Goal: Information Seeking & Learning: Learn about a topic

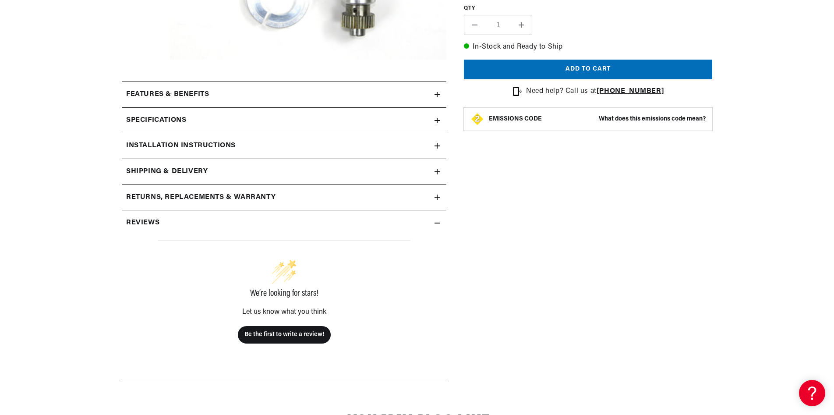
scroll to position [386, 0]
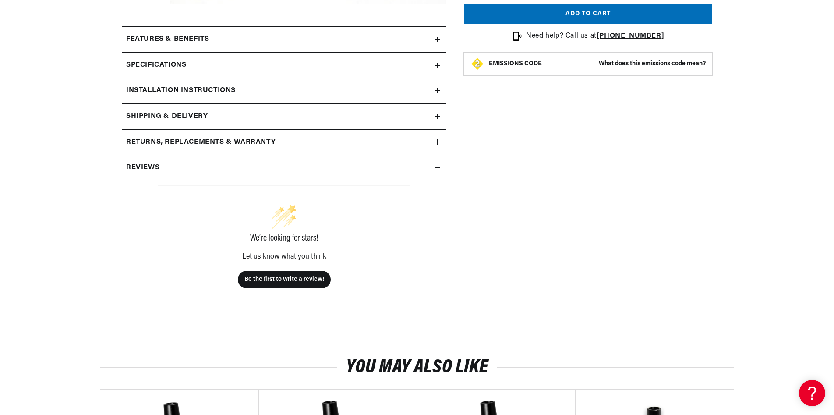
click at [440, 142] on icon at bounding box center [437, 142] width 5 height 0
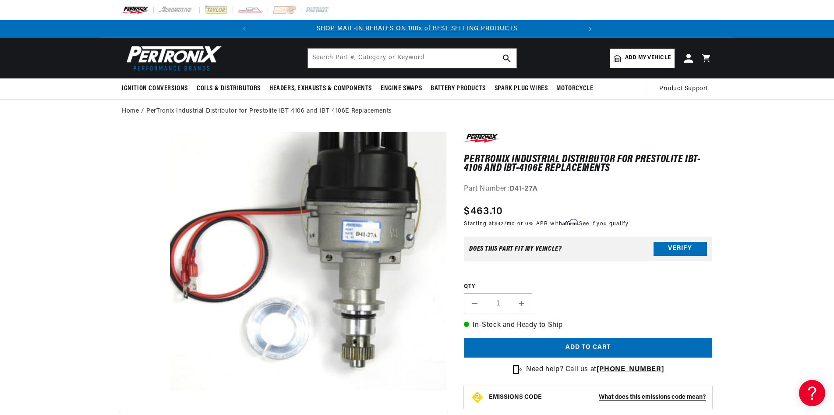
scroll to position [0, 393]
drag, startPoint x: 474, startPoint y: 191, endPoint x: 514, endPoint y: 191, distance: 39.4
click at [514, 173] on h1 "PerTronix Industrial Distributor for Prestolite IBT-4106 and IBT-4106E Replacem…" at bounding box center [588, 164] width 248 height 18
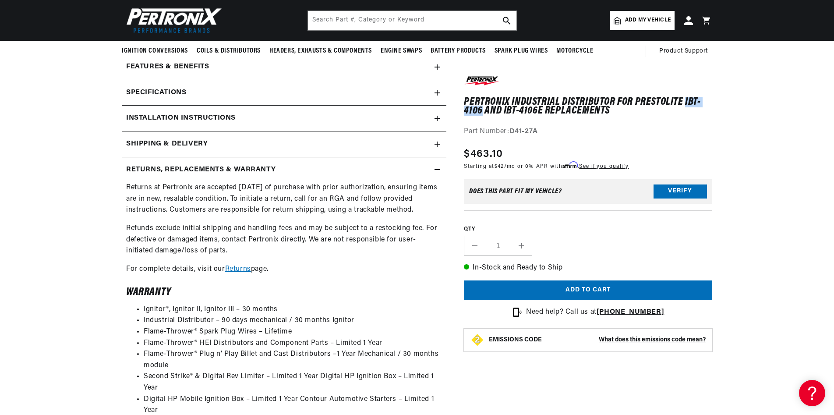
scroll to position [304, 0]
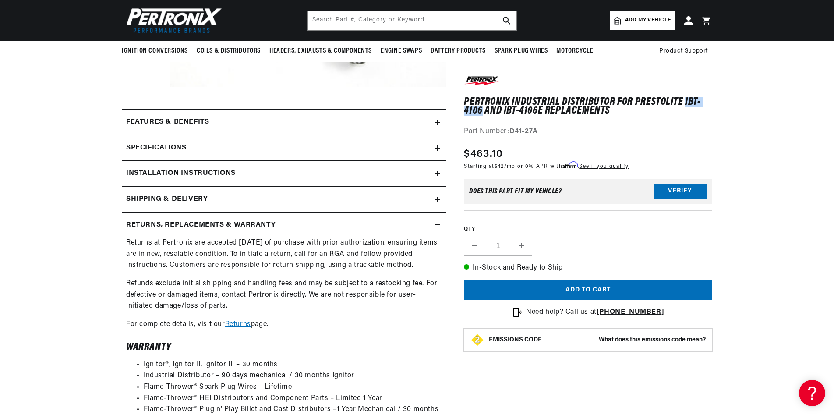
click at [440, 122] on icon at bounding box center [437, 122] width 5 height 0
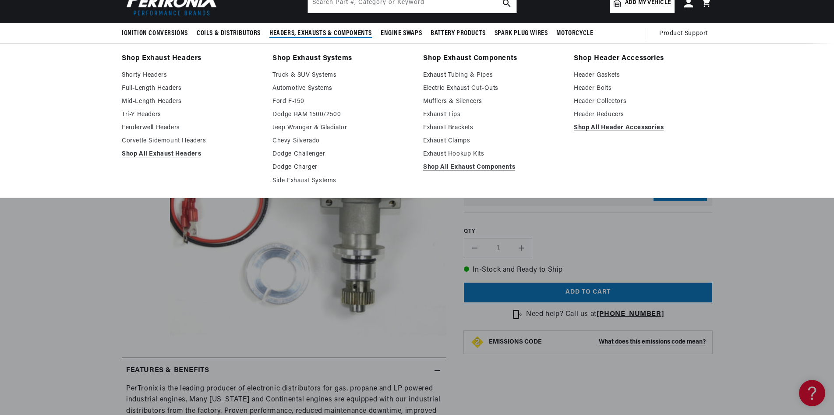
scroll to position [0, 0]
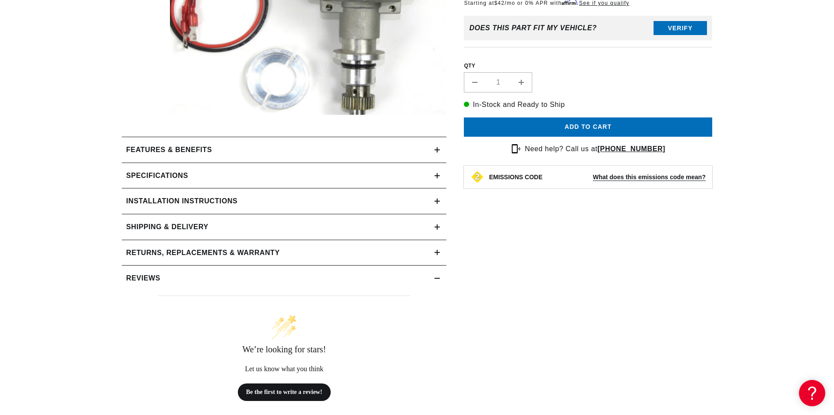
scroll to position [331, 0]
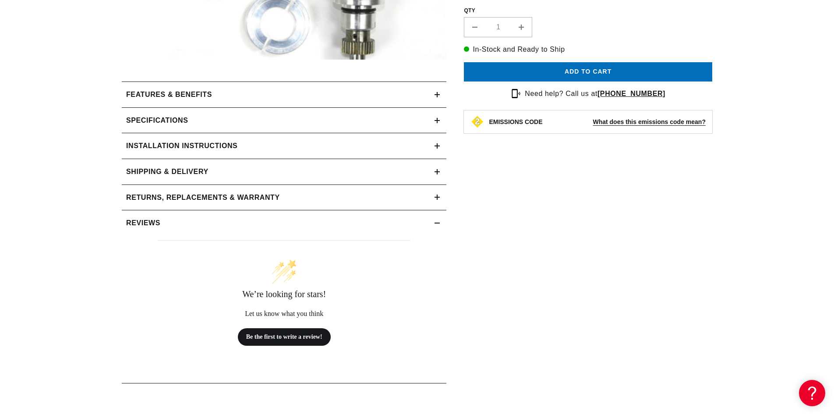
click at [435, 126] on div "Specifications" at bounding box center [278, 120] width 313 height 11
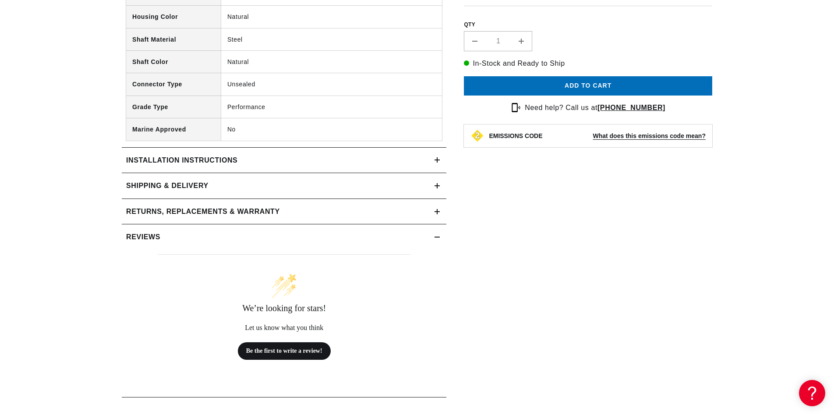
scroll to position [939, 0]
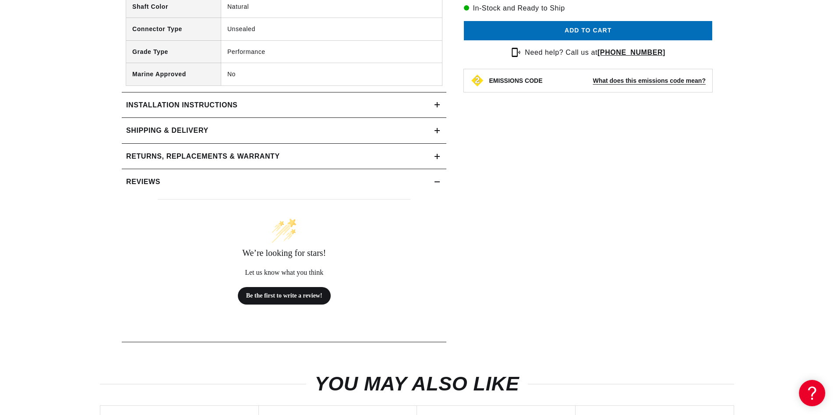
click at [410, 111] on div "Installation instructions" at bounding box center [278, 104] width 313 height 11
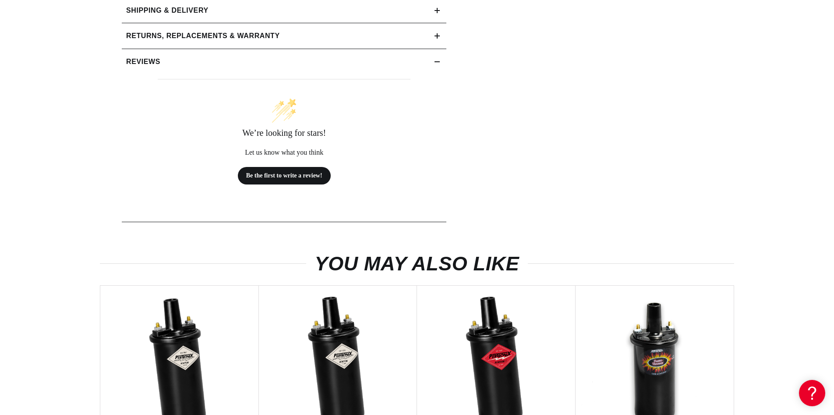
scroll to position [1159, 0]
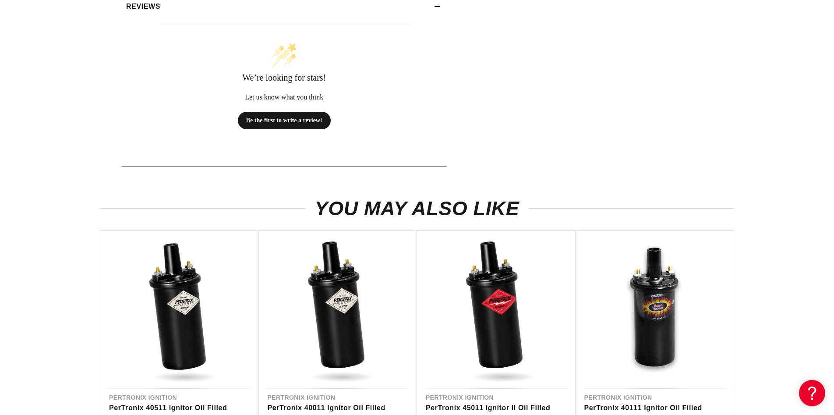
click at [342, 12] on div "Reviews" at bounding box center [278, 6] width 313 height 11
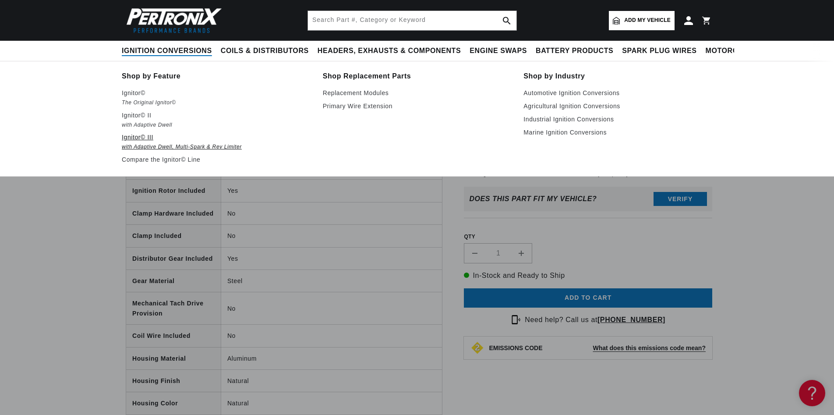
scroll to position [0, 0]
click at [609, 111] on link "Agricultural Ignition Conversions" at bounding box center [618, 106] width 189 height 11
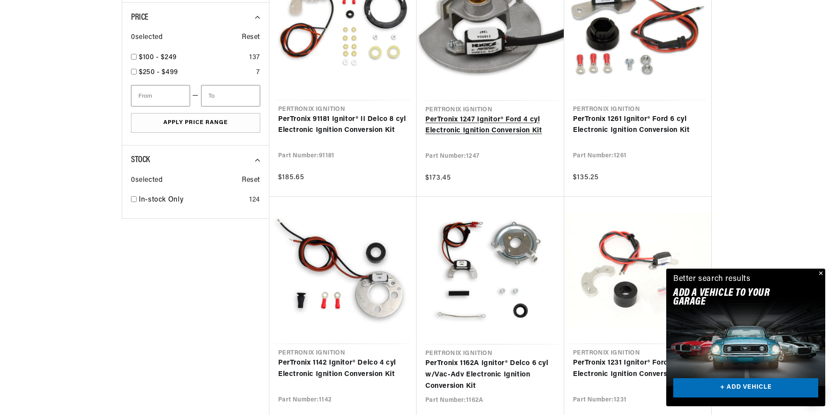
scroll to position [663, 0]
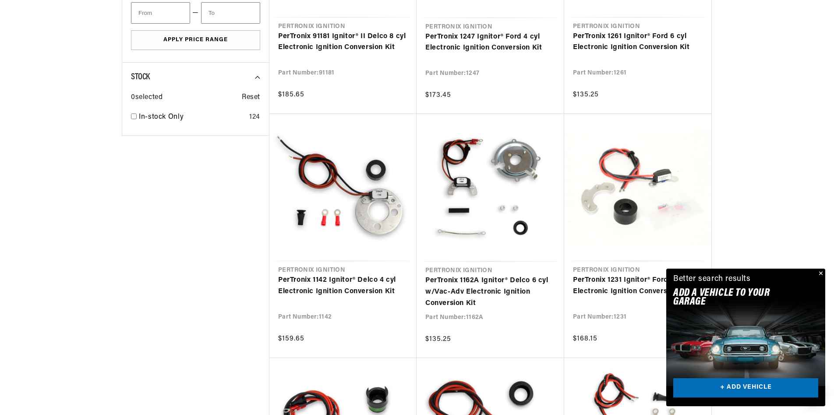
click at [820, 269] on button "Close" at bounding box center [820, 274] width 11 height 11
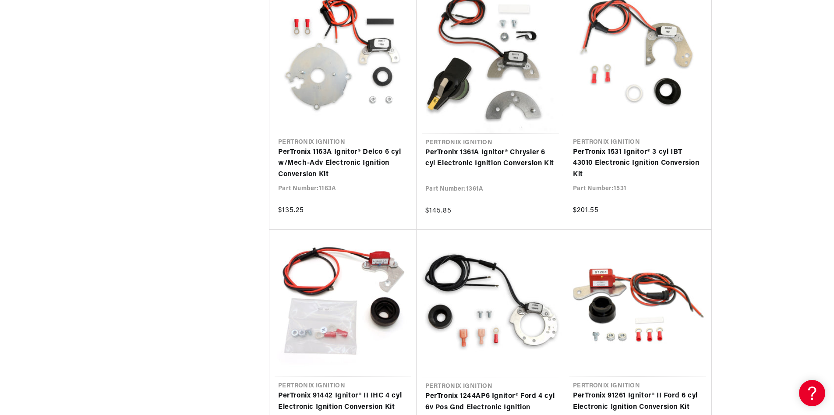
scroll to position [1822, 0]
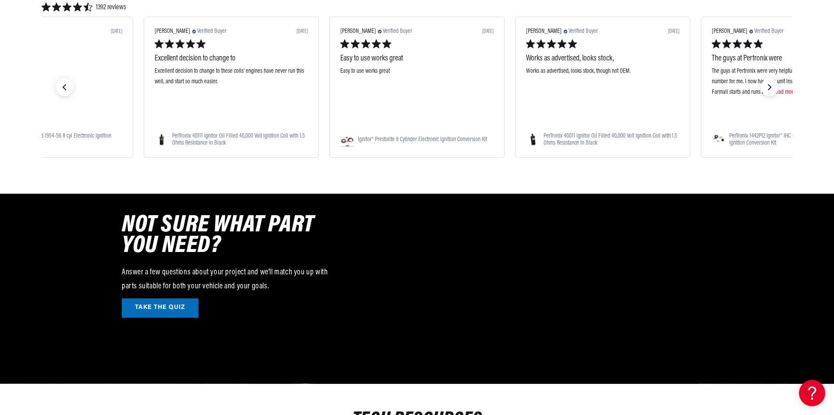
scroll to position [3451, 0]
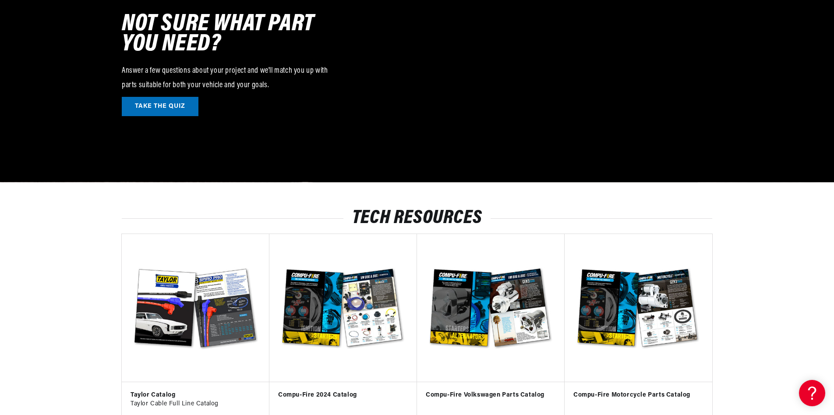
scroll to position [0, 393]
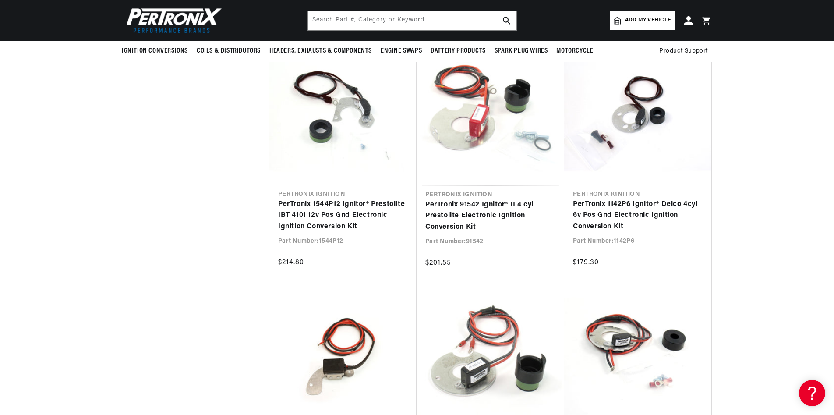
scroll to position [4638, 0]
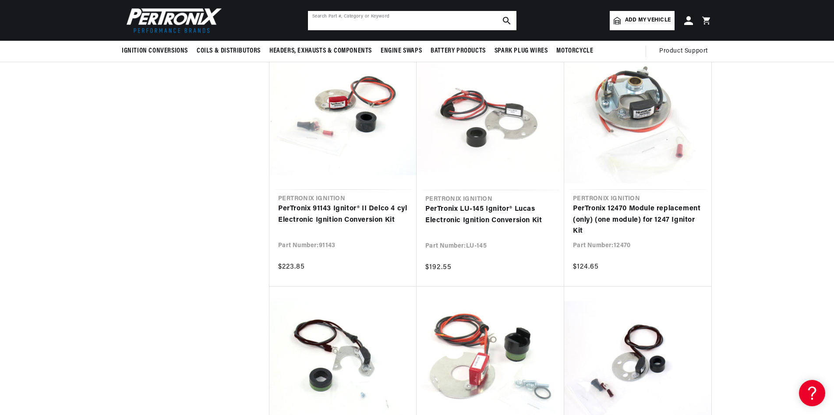
click at [396, 17] on input "text" at bounding box center [412, 20] width 209 height 19
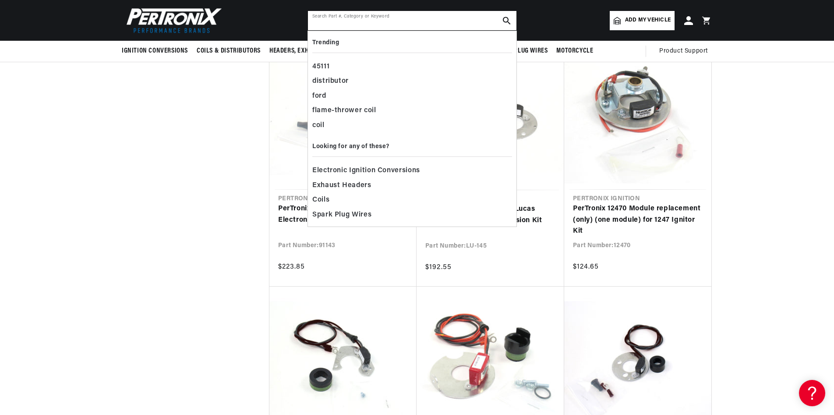
scroll to position [0, 393]
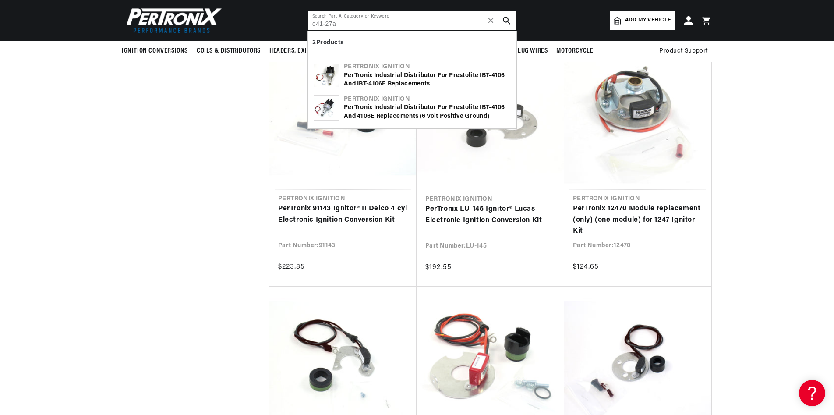
type input "d41-27a"
click at [404, 85] on div "PerTronix Industrial Distributor for Prestolite IBT-4106 and IBT-4106E Replacem…" at bounding box center [427, 79] width 167 height 17
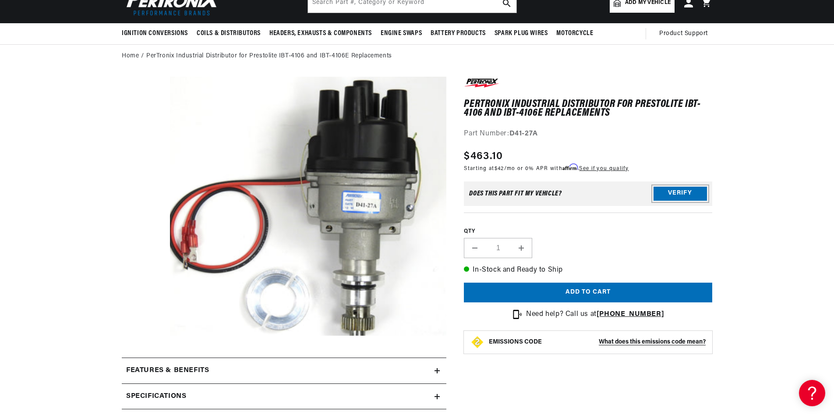
click at [707, 201] on button "Verify" at bounding box center [680, 194] width 53 height 14
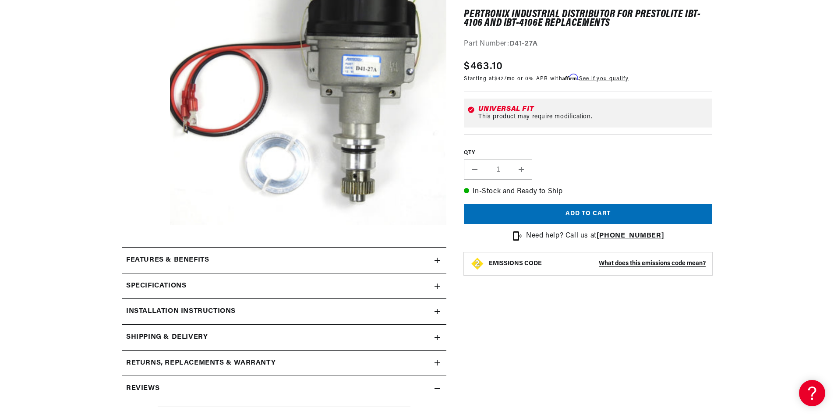
scroll to position [221, 0]
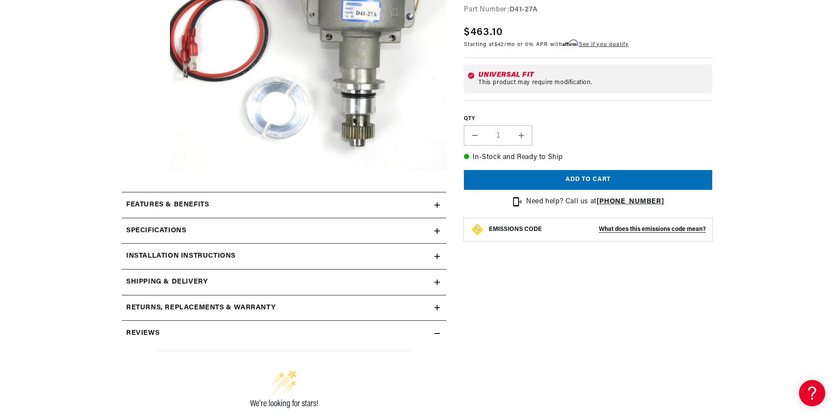
click at [434, 211] on div "Features & Benefits" at bounding box center [278, 204] width 313 height 11
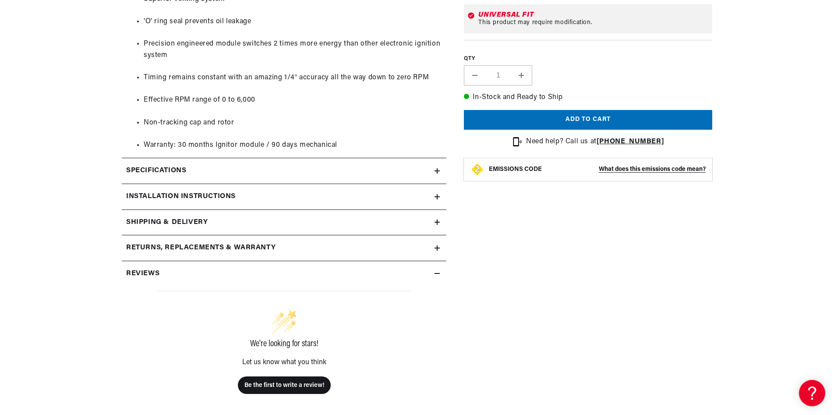
scroll to position [690, 0]
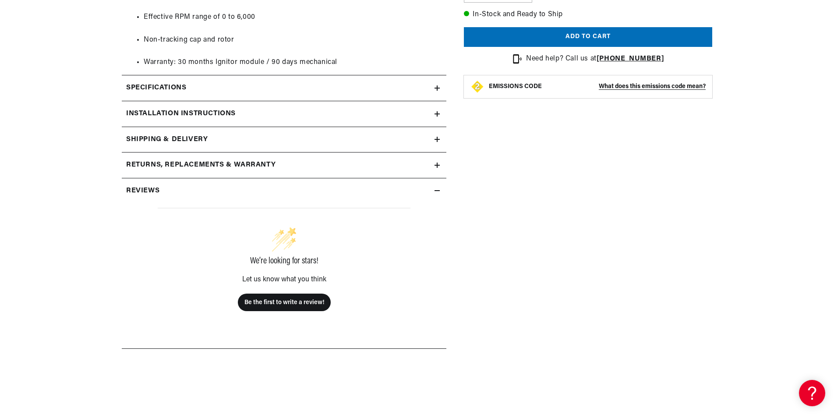
click at [440, 91] on icon at bounding box center [437, 87] width 5 height 5
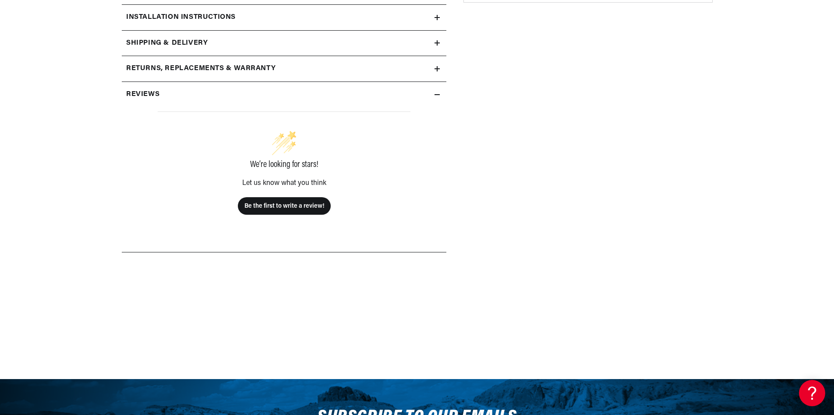
scroll to position [1408, 0]
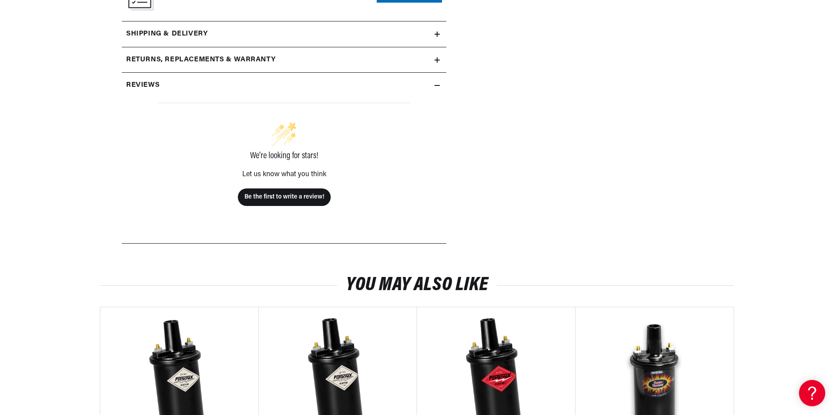
click at [392, 40] on div "Shipping & Delivery" at bounding box center [278, 33] width 313 height 11
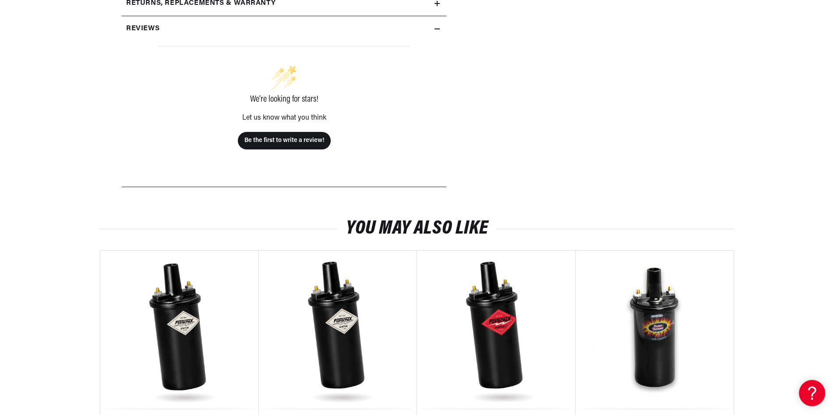
scroll to position [1850, 0]
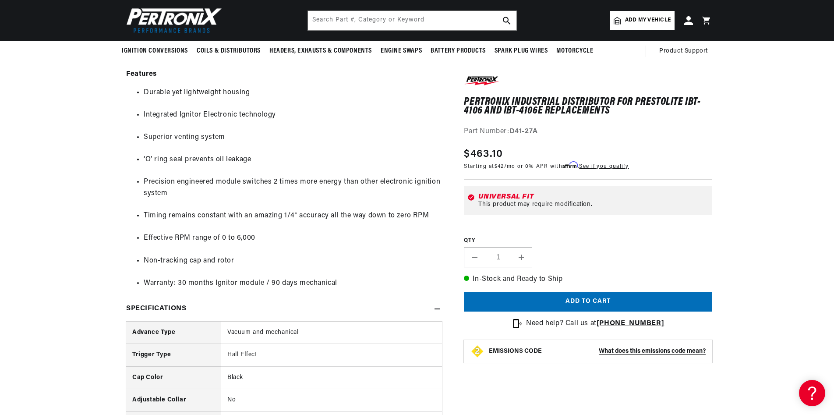
scroll to position [0, 393]
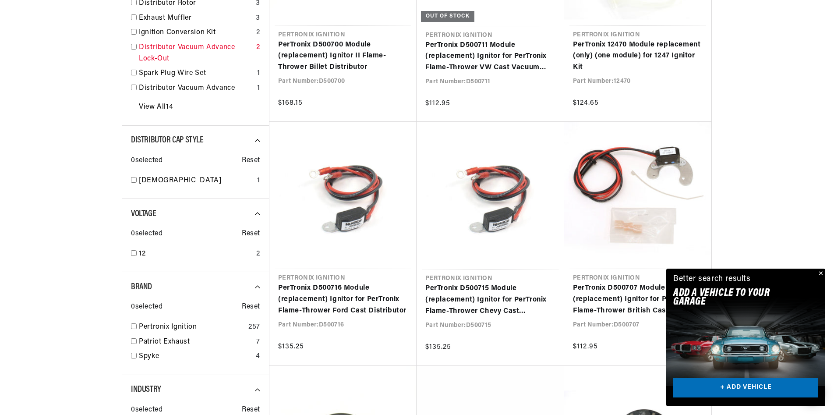
scroll to position [0, 393]
click at [139, 39] on link "Ignition Conversion Kit" at bounding box center [196, 32] width 114 height 11
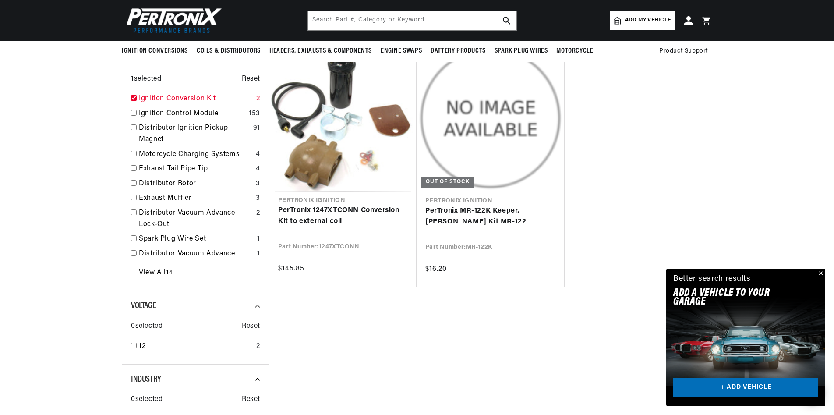
click at [131, 101] on input "checkbox" at bounding box center [134, 98] width 6 height 6
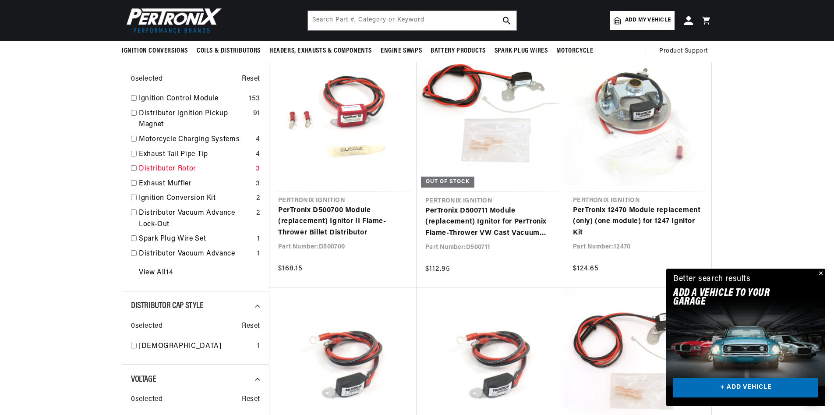
click at [131, 171] on input "checkbox" at bounding box center [134, 168] width 6 height 6
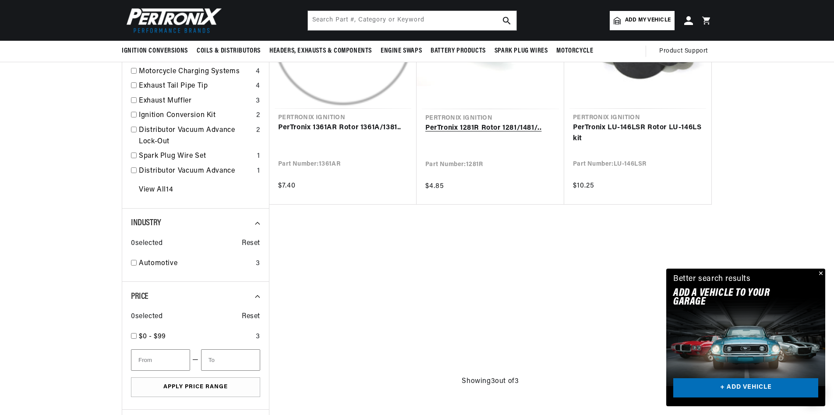
scroll to position [248, 0]
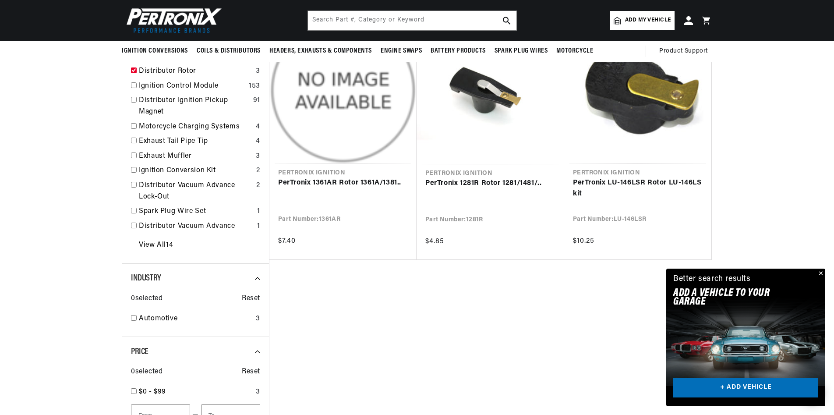
click at [333, 189] on link "PerTronix 1361AR Rotor 1361A/1381.." at bounding box center [343, 182] width 130 height 11
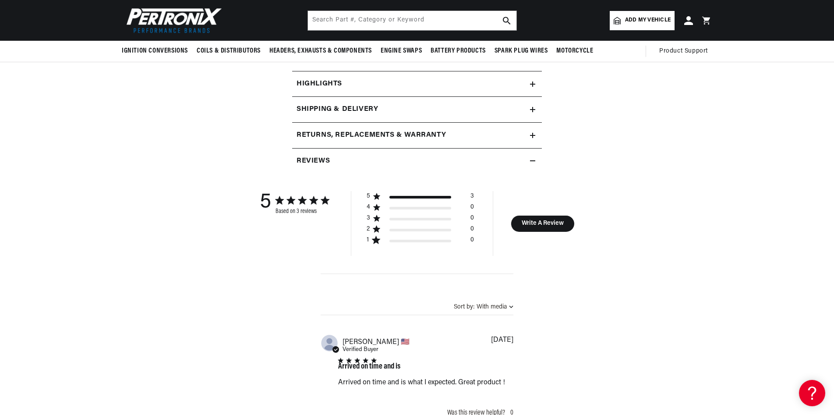
scroll to position [28, 0]
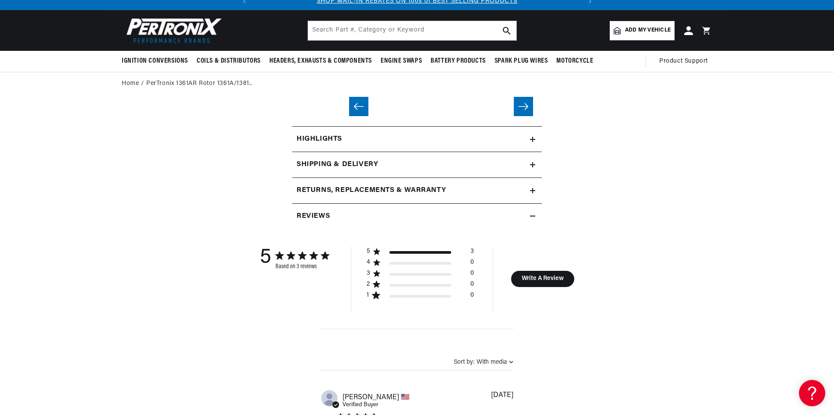
click at [453, 145] on div "Highlights" at bounding box center [411, 139] width 238 height 11
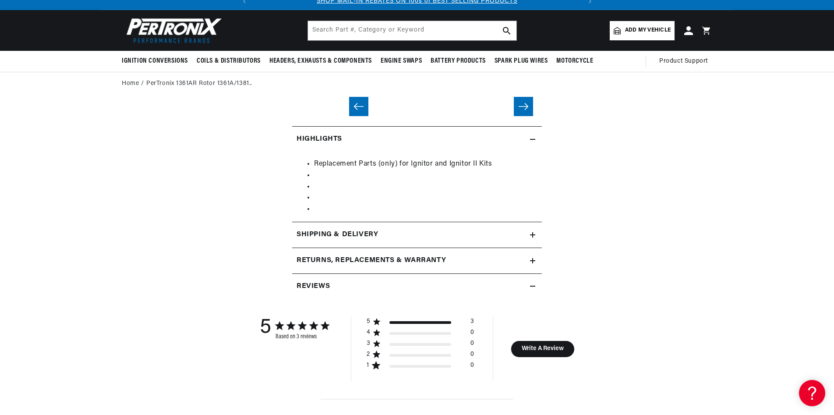
scroll to position [0, 393]
click at [457, 241] on div "Shipping & Delivery" at bounding box center [411, 234] width 238 height 11
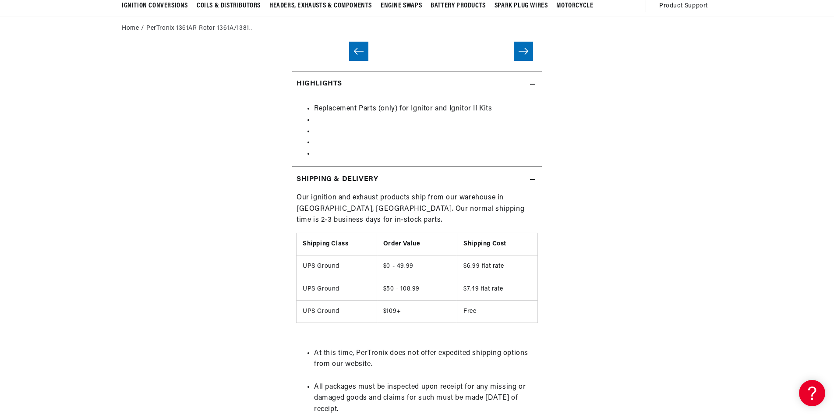
scroll to position [0, 0]
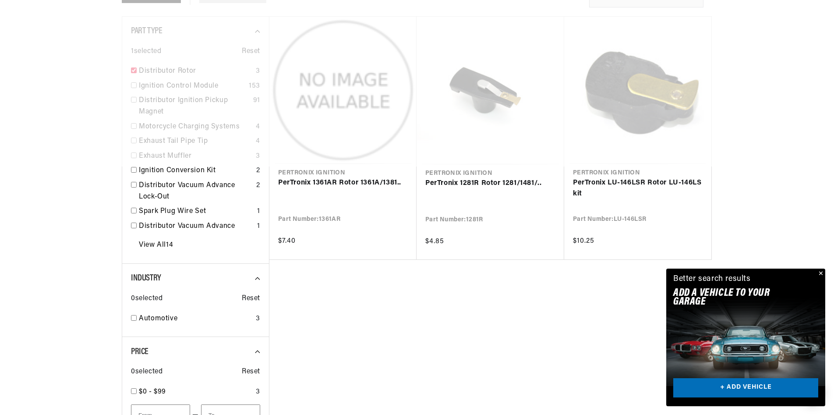
scroll to position [221, 0]
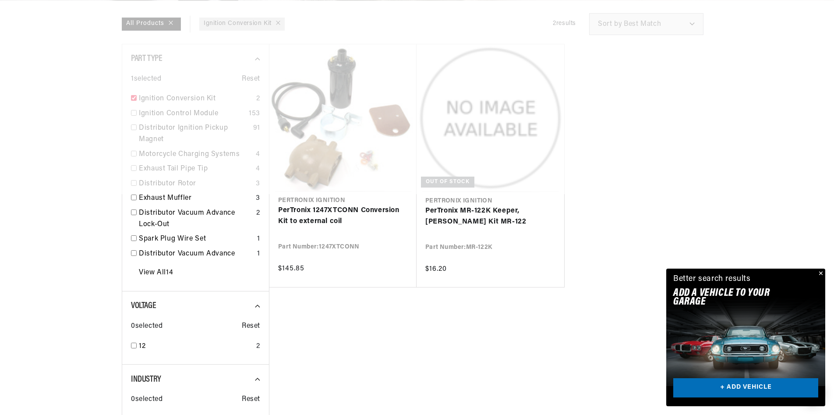
scroll to position [386, 0]
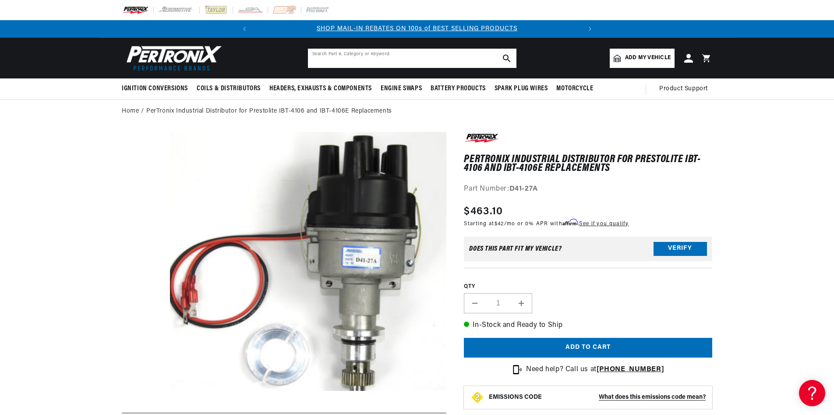
click at [411, 67] on input "text" at bounding box center [412, 58] width 209 height 19
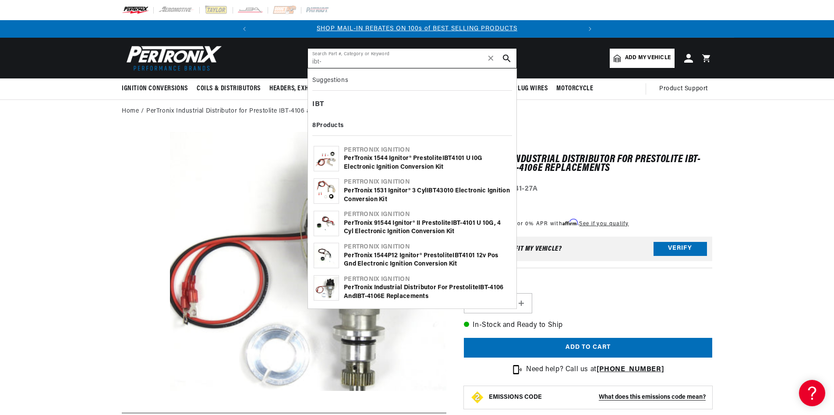
scroll to position [0, 393]
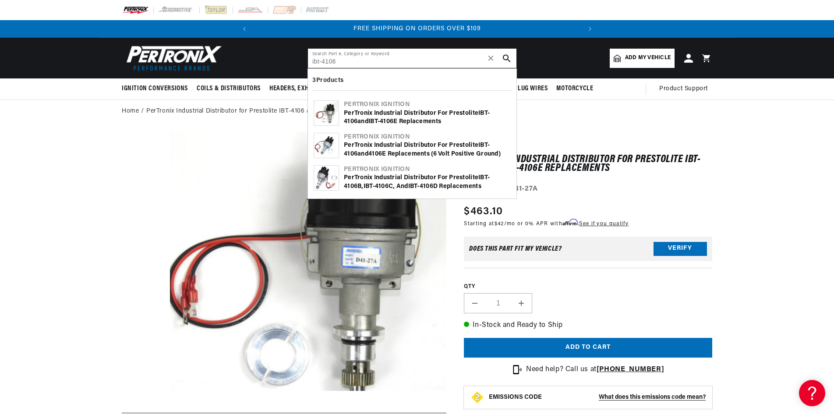
type input "ibt-4106"
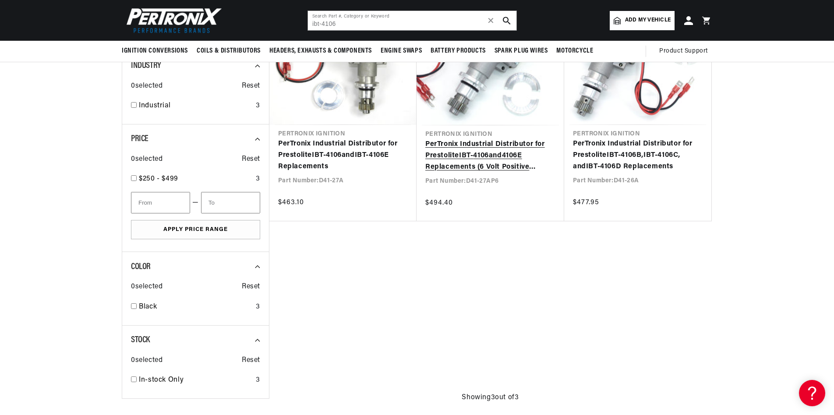
scroll to position [110, 0]
